Goal: Complete application form

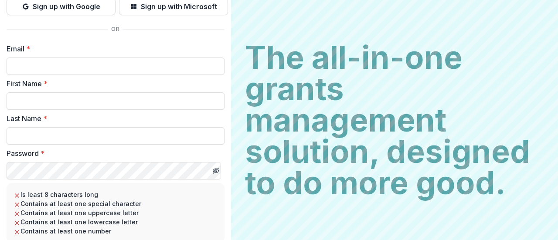
scroll to position [87, 0]
click at [59, 64] on input "Email *" at bounding box center [116, 65] width 218 height 17
type input "**********"
click at [43, 95] on input "First Name *" at bounding box center [116, 100] width 218 height 17
type input "******"
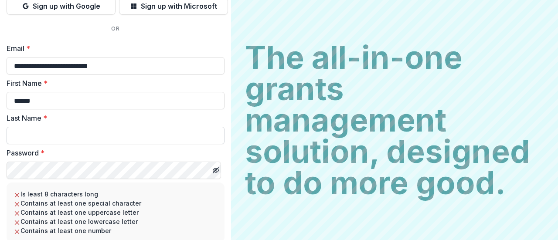
click at [17, 130] on input "Last Name *" at bounding box center [116, 135] width 218 height 17
type input "*******"
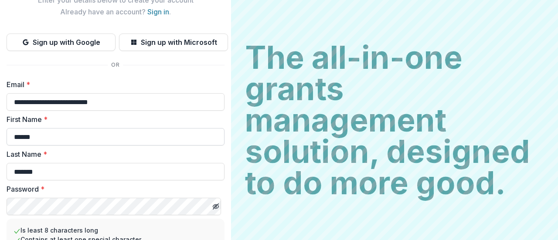
scroll to position [0, 0]
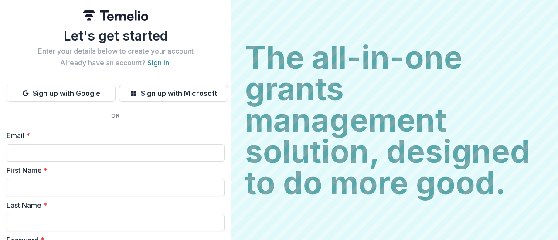
click at [161, 65] on link "Sign in" at bounding box center [158, 62] width 22 height 9
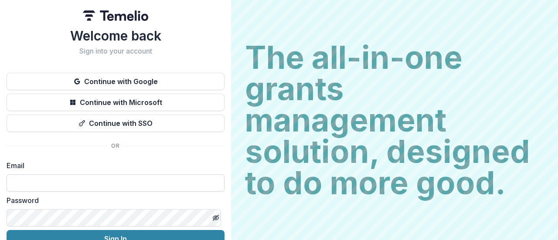
click at [53, 175] on input at bounding box center [116, 182] width 218 height 17
type input "**********"
click at [7, 230] on button "Sign In" at bounding box center [116, 238] width 218 height 17
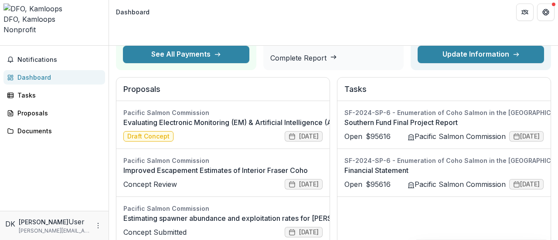
scroll to position [87, 0]
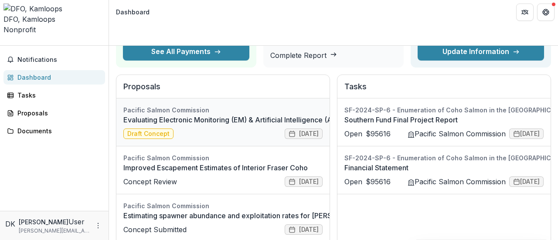
click at [145, 115] on link "Evaluating Electronic Monitoring (EM) & Artificial Intelligence (AI) Technologi…" at bounding box center [341, 120] width 436 height 10
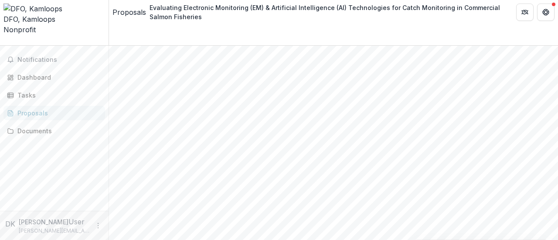
scroll to position [174, 0]
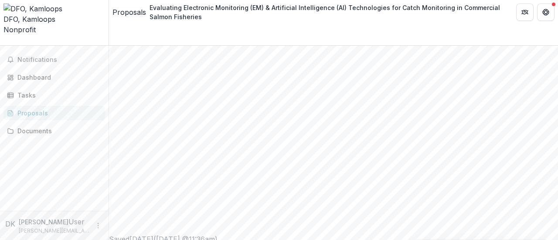
scroll to position [305, 0]
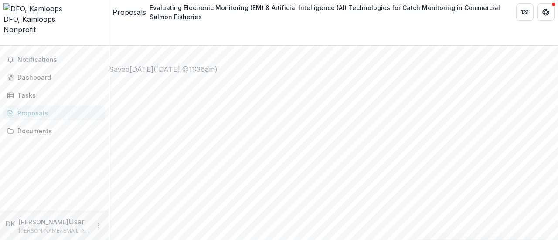
scroll to position [480, 0]
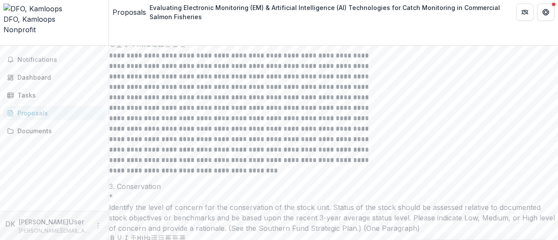
scroll to position [1962, 0]
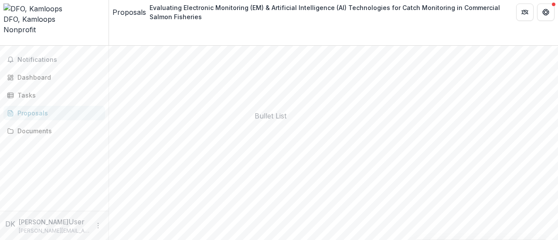
scroll to position [262, 0]
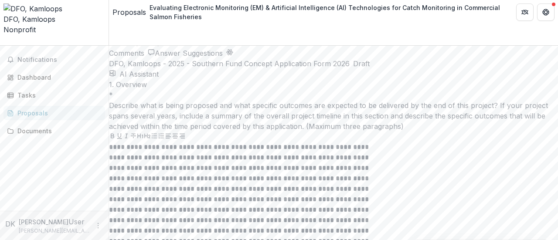
scroll to position [1385, 0]
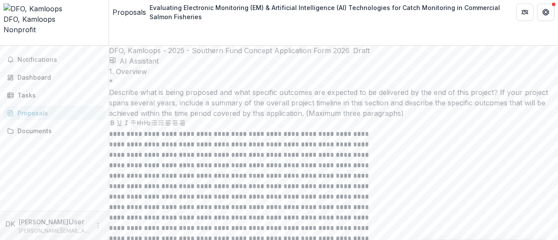
drag, startPoint x: 238, startPoint y: 177, endPoint x: 263, endPoint y: 177, distance: 24.8
copy p "*******"
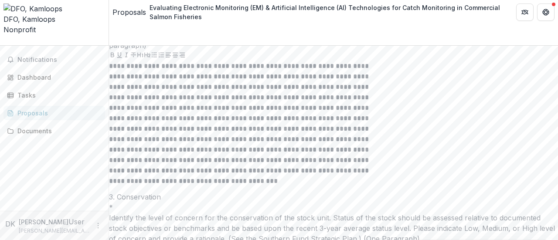
scroll to position [1951, 0]
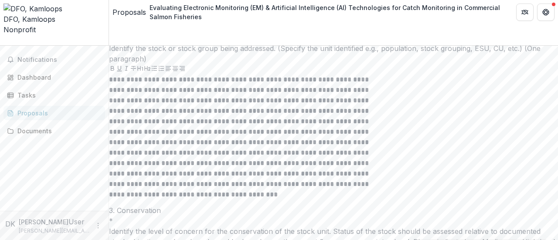
scroll to position [1908, 0]
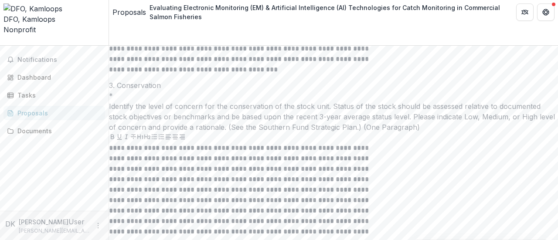
scroll to position [2042, 0]
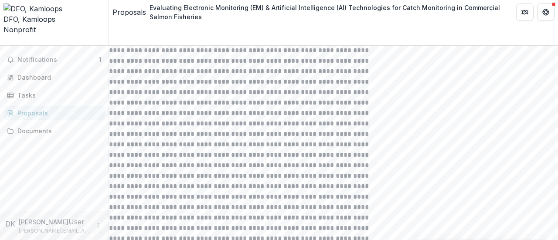
scroll to position [0, 0]
click at [45, 56] on span "Notifications" at bounding box center [58, 59] width 82 height 7
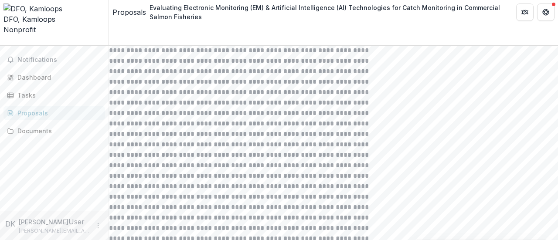
click at [100, 106] on link "Proposals" at bounding box center [54, 113] width 102 height 14
